Goal: Task Accomplishment & Management: Use online tool/utility

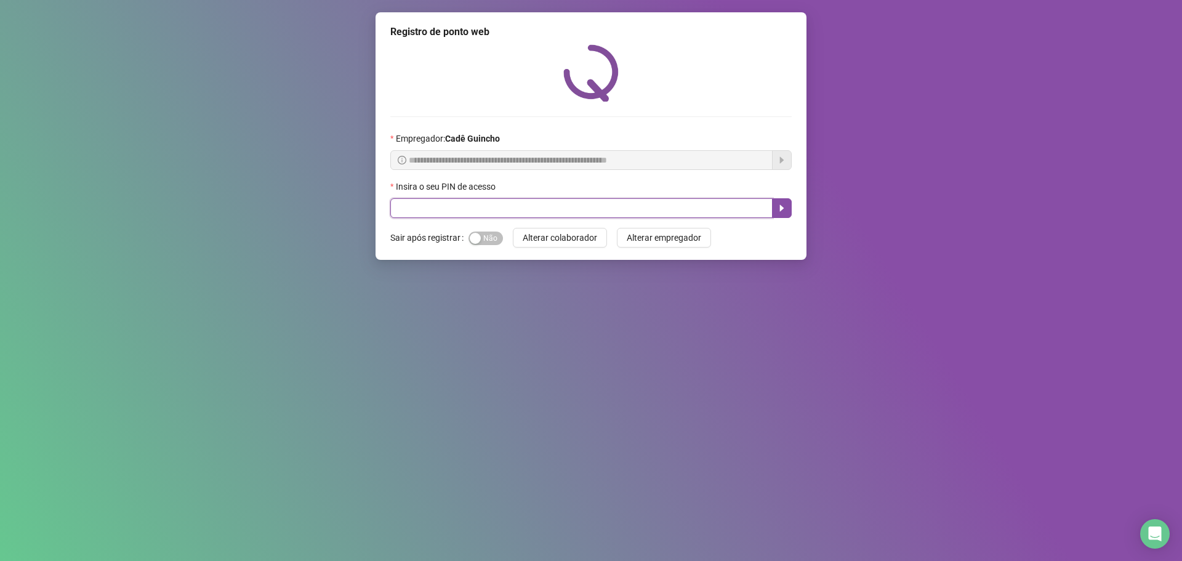
click at [470, 201] on input "text" at bounding box center [581, 208] width 382 height 20
type input "*****"
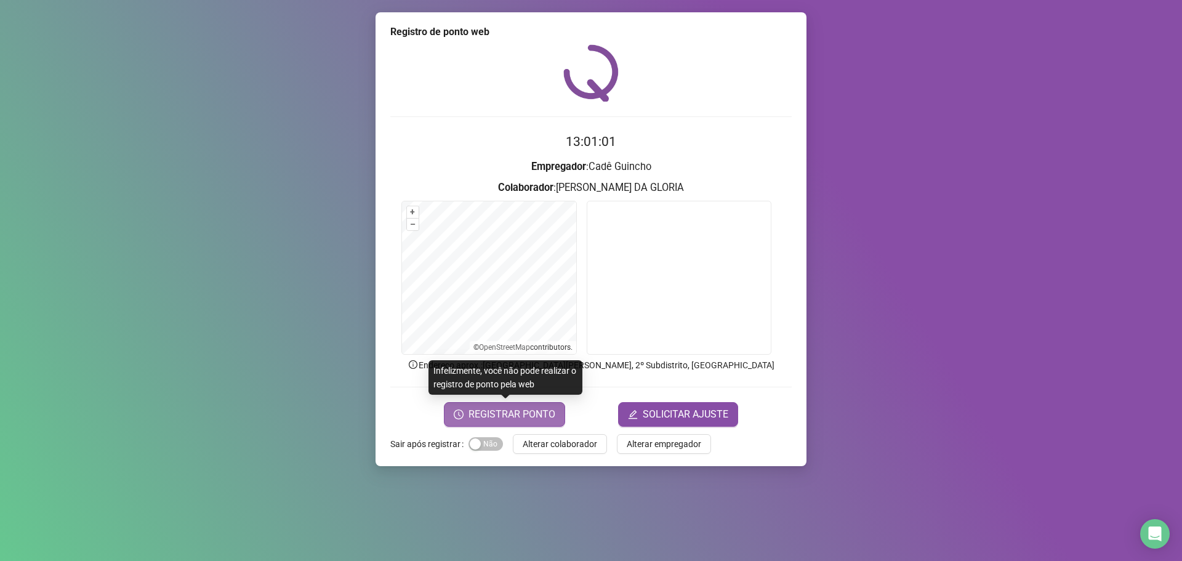
click at [520, 417] on span "REGISTRAR PONTO" at bounding box center [512, 414] width 87 height 15
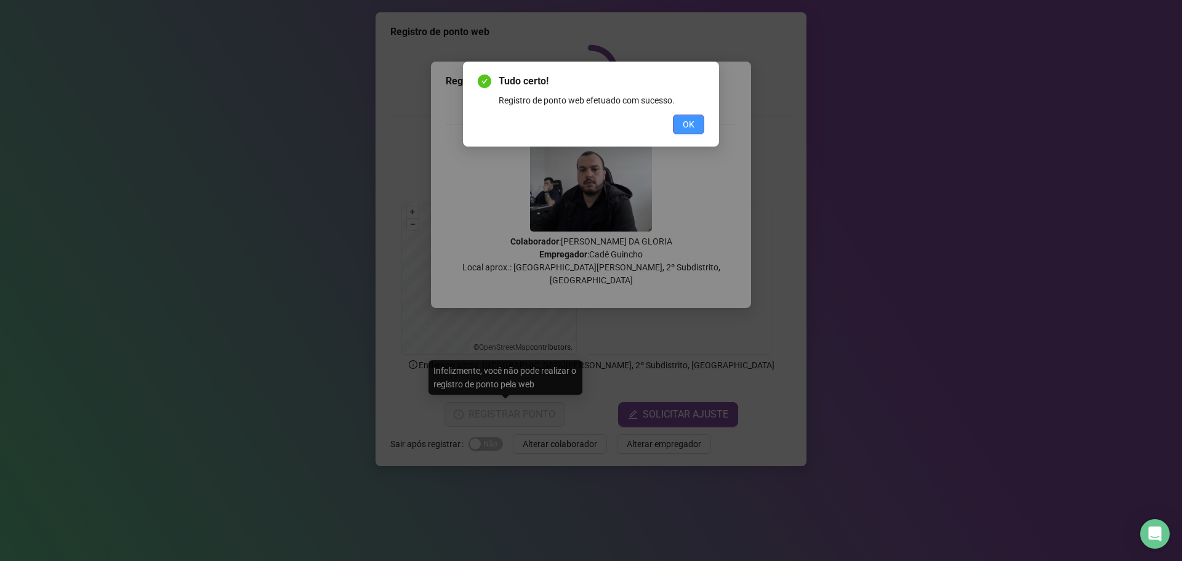
click at [691, 115] on button "OK" at bounding box center [688, 125] width 31 height 20
